Goal: Information Seeking & Learning: Learn about a topic

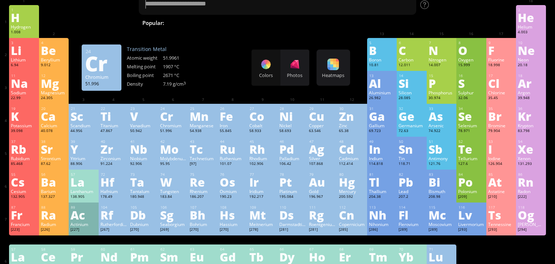
scroll to position [28, 0]
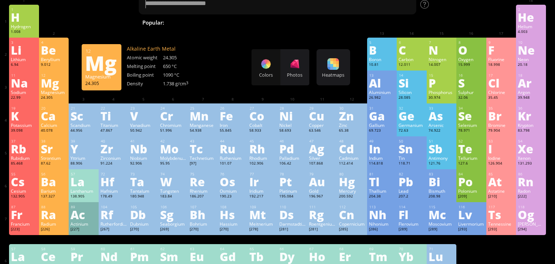
click at [49, 89] on div "Mg" at bounding box center [54, 83] width 26 height 12
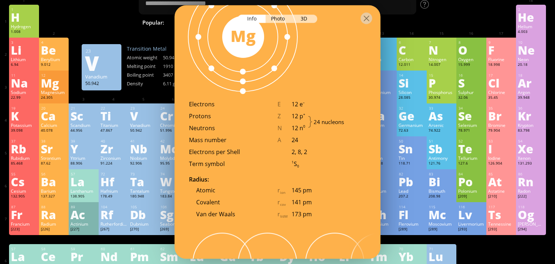
scroll to position [463, 0]
click at [370, 18] on div at bounding box center [367, 19] width 12 height 12
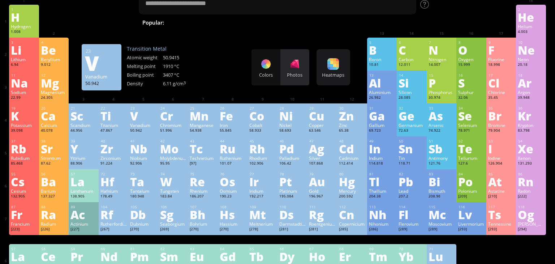
click at [303, 64] on div "Photos" at bounding box center [294, 67] width 29 height 36
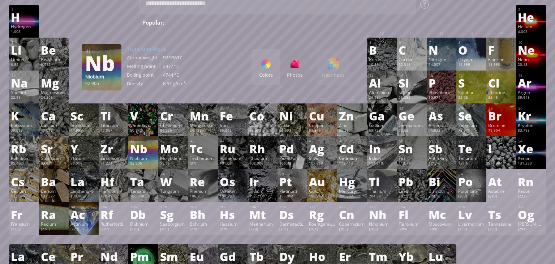
click at [153, 161] on div "Niobium" at bounding box center [143, 158] width 26 height 6
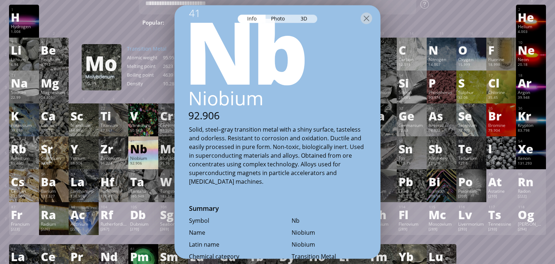
scroll to position [0, 0]
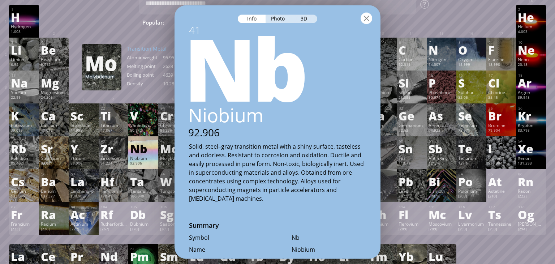
click at [368, 14] on div at bounding box center [367, 19] width 12 height 12
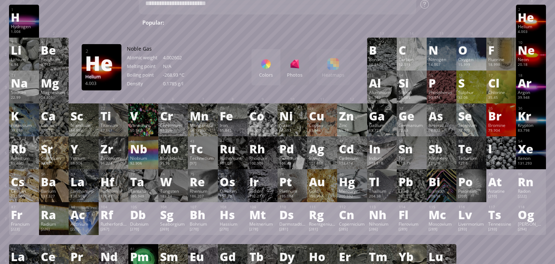
click at [536, 32] on div "4.003" at bounding box center [531, 32] width 26 height 6
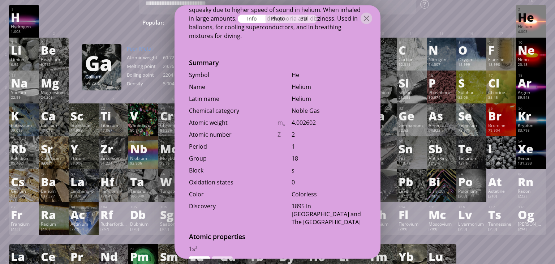
scroll to position [171, 0]
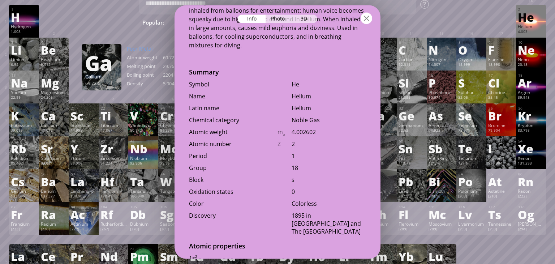
click at [369, 21] on div at bounding box center [367, 19] width 12 height 12
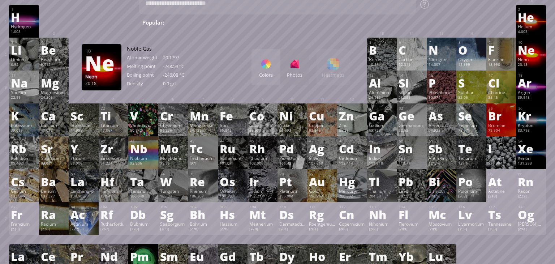
click at [533, 60] on div "Neon" at bounding box center [531, 59] width 26 height 6
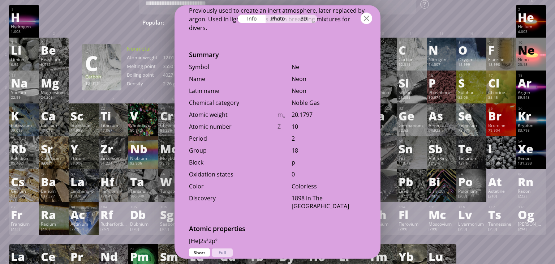
click at [370, 15] on div at bounding box center [367, 19] width 12 height 12
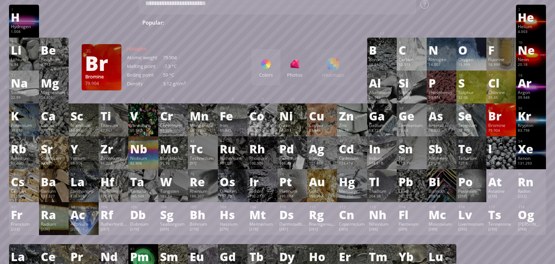
click at [495, 123] on div "Bromine" at bounding box center [501, 125] width 26 height 6
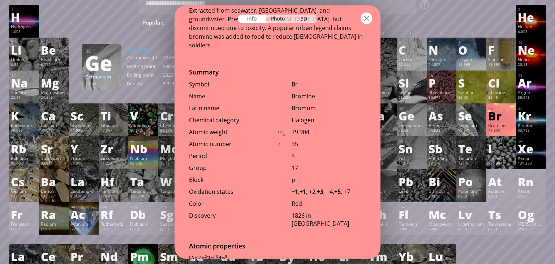
click at [361, 23] on div at bounding box center [367, 19] width 12 height 12
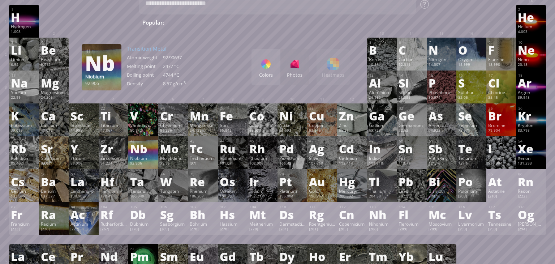
click at [136, 168] on div "41 Nb Niobium 92.906 −3, −1, 0, +1, +2, +3, +4, +5 −3, −1, 0, +1, +2, +3, +4, +…" at bounding box center [143, 152] width 30 height 33
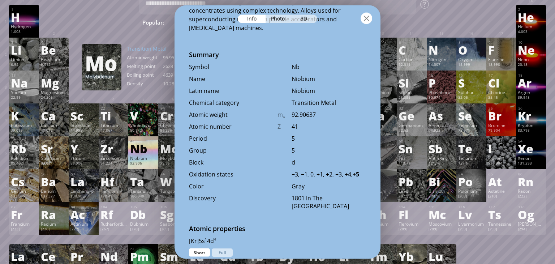
click at [363, 20] on div at bounding box center [367, 19] width 12 height 12
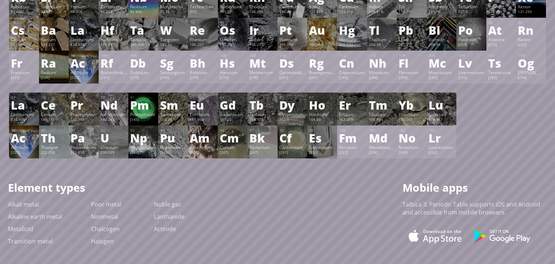
scroll to position [180, 0]
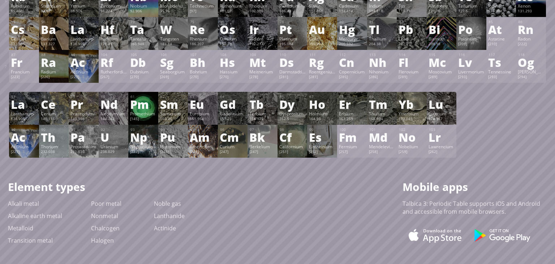
click at [327, 33] on div "Au" at bounding box center [322, 29] width 26 height 12
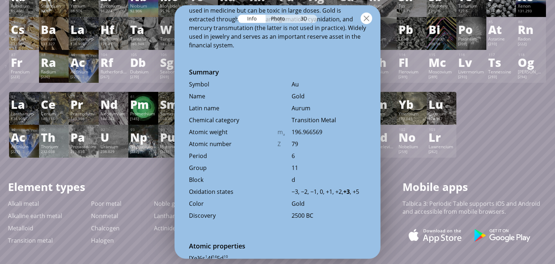
click at [363, 18] on div at bounding box center [367, 19] width 12 height 12
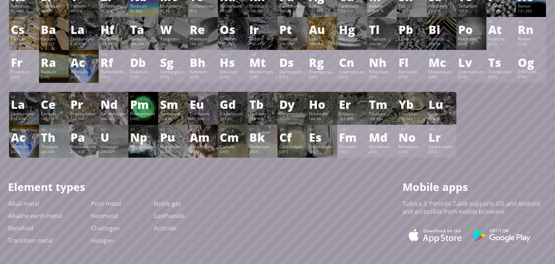
scroll to position [165, 0]
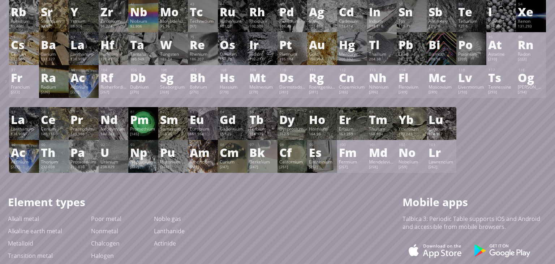
click at [318, 17] on div "Ag" at bounding box center [322, 12] width 26 height 12
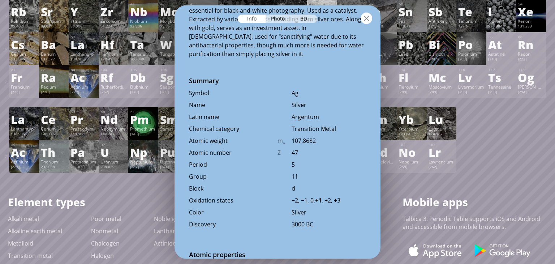
click at [369, 14] on div at bounding box center [367, 19] width 12 height 12
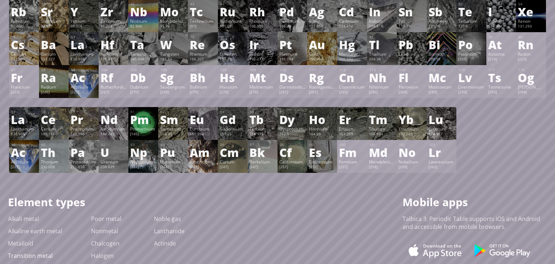
click at [44, 257] on link "Transition metal" at bounding box center [30, 256] width 45 height 8
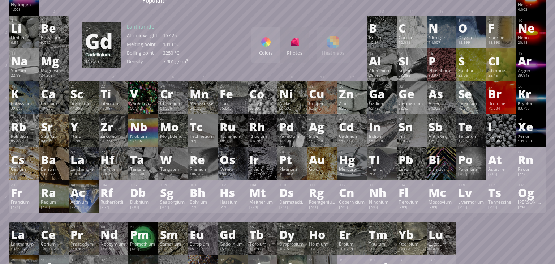
scroll to position [50, 0]
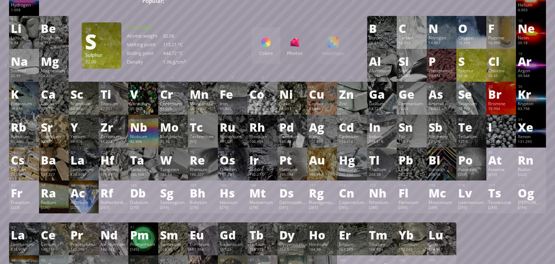
click at [468, 57] on div "S" at bounding box center [471, 61] width 26 height 12
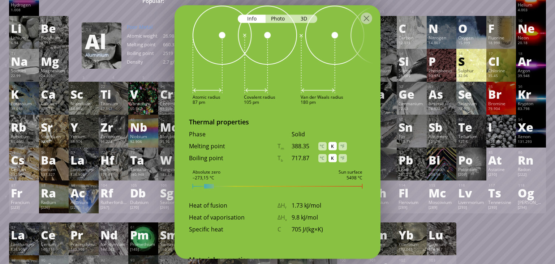
scroll to position [681, 0]
click at [345, 149] on div "°F" at bounding box center [343, 145] width 8 height 8
click at [341, 161] on div "°F" at bounding box center [343, 157] width 8 height 8
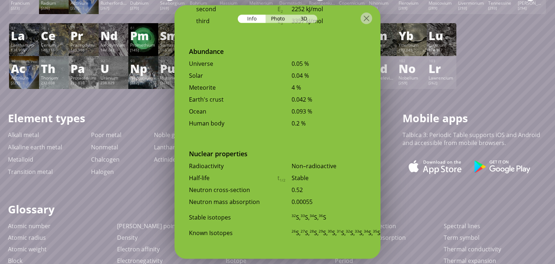
scroll to position [250, 0]
click at [270, 174] on div "Half-life" at bounding box center [233, 178] width 89 height 8
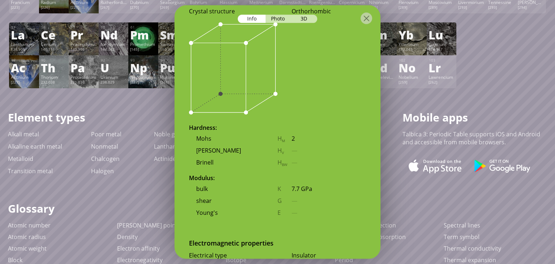
scroll to position [0, 0]
